Goal: Complete application form

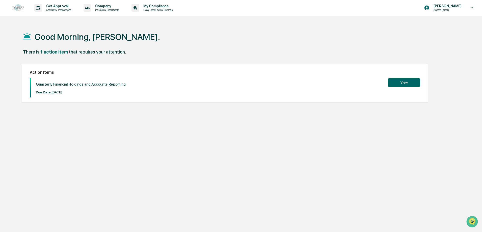
click at [398, 81] on button "View" at bounding box center [404, 82] width 32 height 9
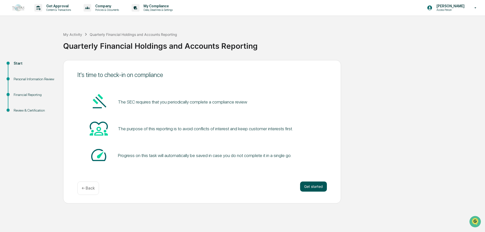
click at [312, 185] on button "Get started" at bounding box center [313, 187] width 27 height 10
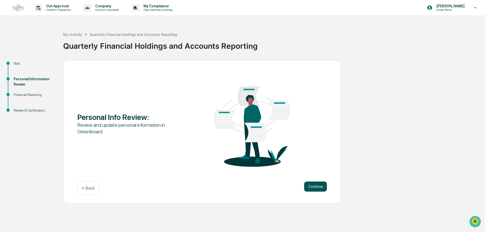
click at [312, 184] on button "Continue" at bounding box center [315, 187] width 23 height 10
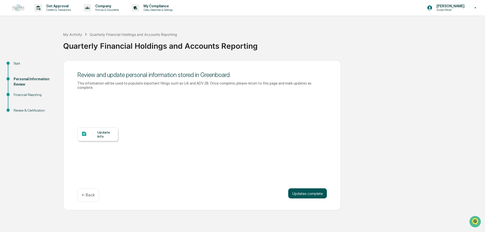
click at [300, 192] on button "Updates complete" at bounding box center [307, 193] width 39 height 10
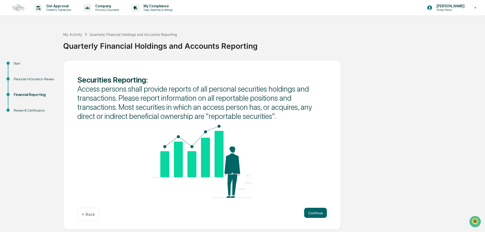
click at [302, 209] on div "Continue ← Back" at bounding box center [201, 214] width 249 height 13
click at [306, 215] on button "Continue" at bounding box center [315, 213] width 23 height 10
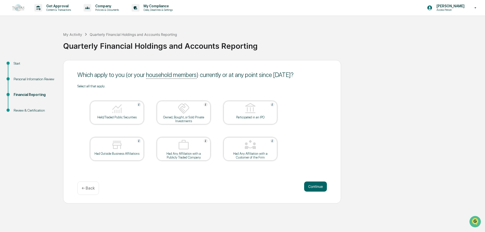
click at [300, 98] on div "Select all that apply. Held/Traded Public Securities Owned, Bought, or Sold Pri…" at bounding box center [201, 128] width 249 height 89
click at [108, 110] on div at bounding box center [117, 108] width 50 height 13
click at [323, 183] on button "Continue" at bounding box center [315, 187] width 23 height 10
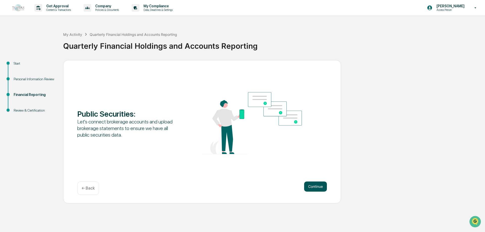
click at [318, 187] on button "Continue" at bounding box center [315, 187] width 23 height 10
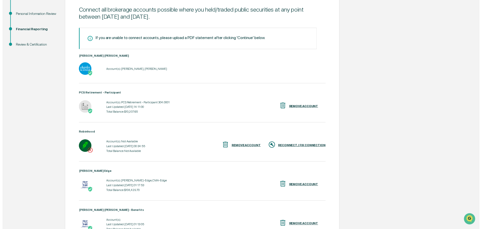
scroll to position [119, 0]
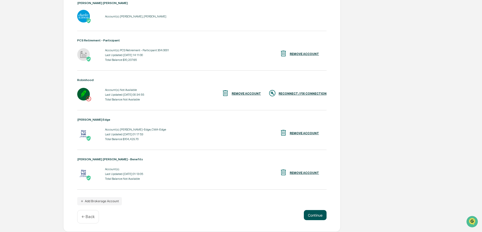
click at [322, 214] on button "Continue" at bounding box center [315, 215] width 23 height 10
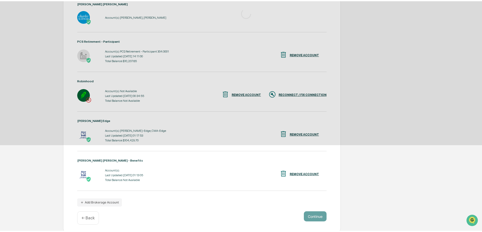
scroll to position [0, 0]
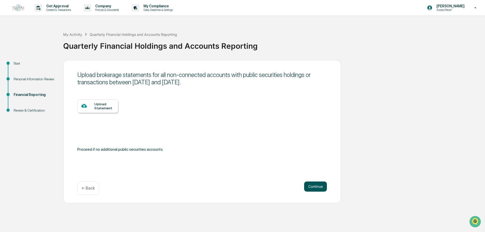
click at [315, 186] on button "Continue" at bounding box center [315, 187] width 23 height 10
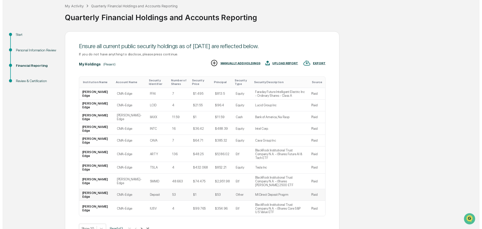
scroll to position [29, 0]
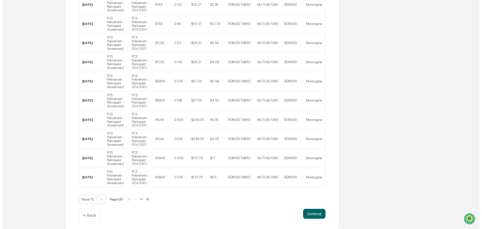
scroll to position [124, 0]
click at [315, 216] on button "Continue" at bounding box center [315, 215] width 23 height 10
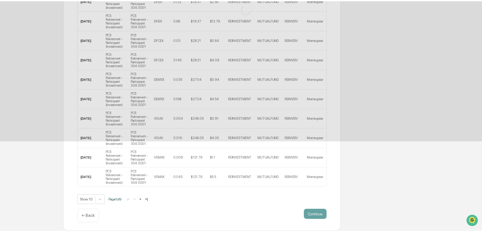
scroll to position [0, 0]
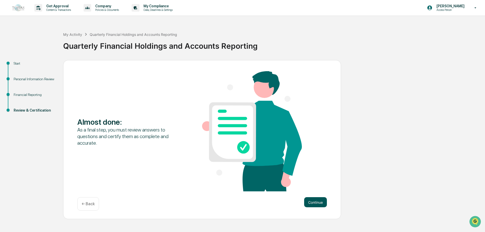
click at [317, 205] on button "Continue" at bounding box center [315, 202] width 23 height 10
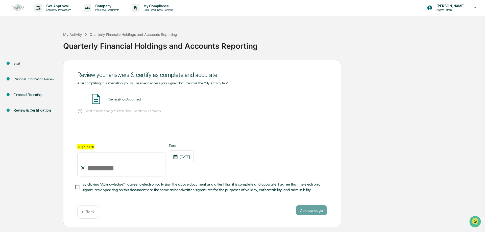
click at [100, 168] on input "Sign here" at bounding box center [121, 164] width 88 height 24
type input "**********"
click at [85, 188] on span "By clicking "Acknowledge" I agree to electronically sign the above document and…" at bounding box center [202, 187] width 240 height 11
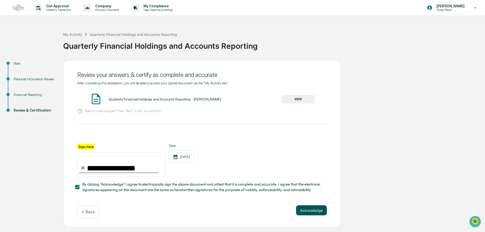
click at [298, 213] on button "Acknowledge" at bounding box center [311, 210] width 31 height 10
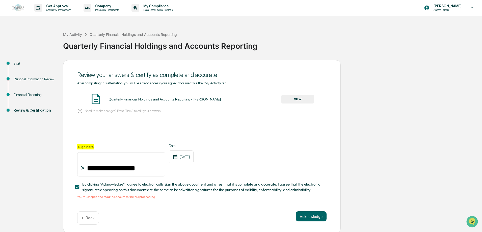
click at [298, 100] on button "VIEW" at bounding box center [297, 99] width 33 height 9
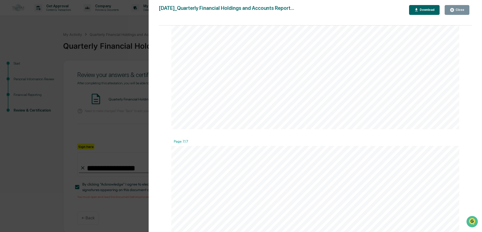
scroll to position [2499, 0]
click at [452, 12] on icon "button" at bounding box center [452, 10] width 5 height 5
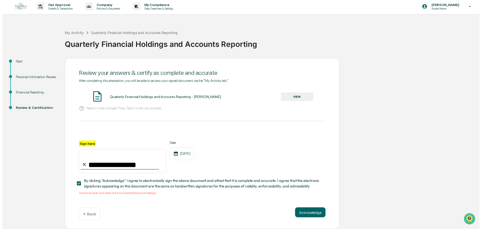
scroll to position [3, 0]
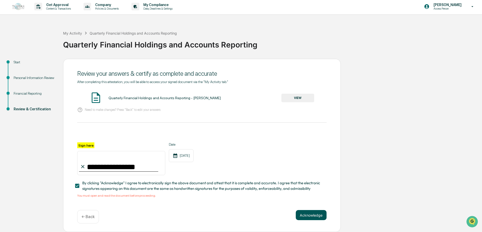
click at [306, 216] on button "Acknowledge" at bounding box center [311, 215] width 31 height 10
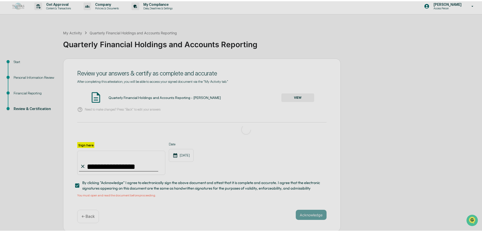
scroll to position [0, 0]
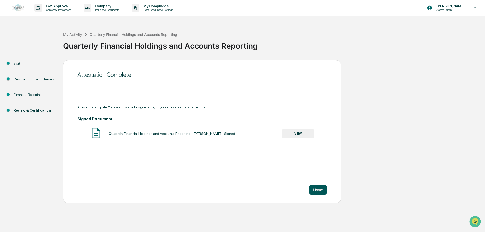
click at [314, 190] on button "Home" at bounding box center [318, 190] width 18 height 10
